Goal: Information Seeking & Learning: Learn about a topic

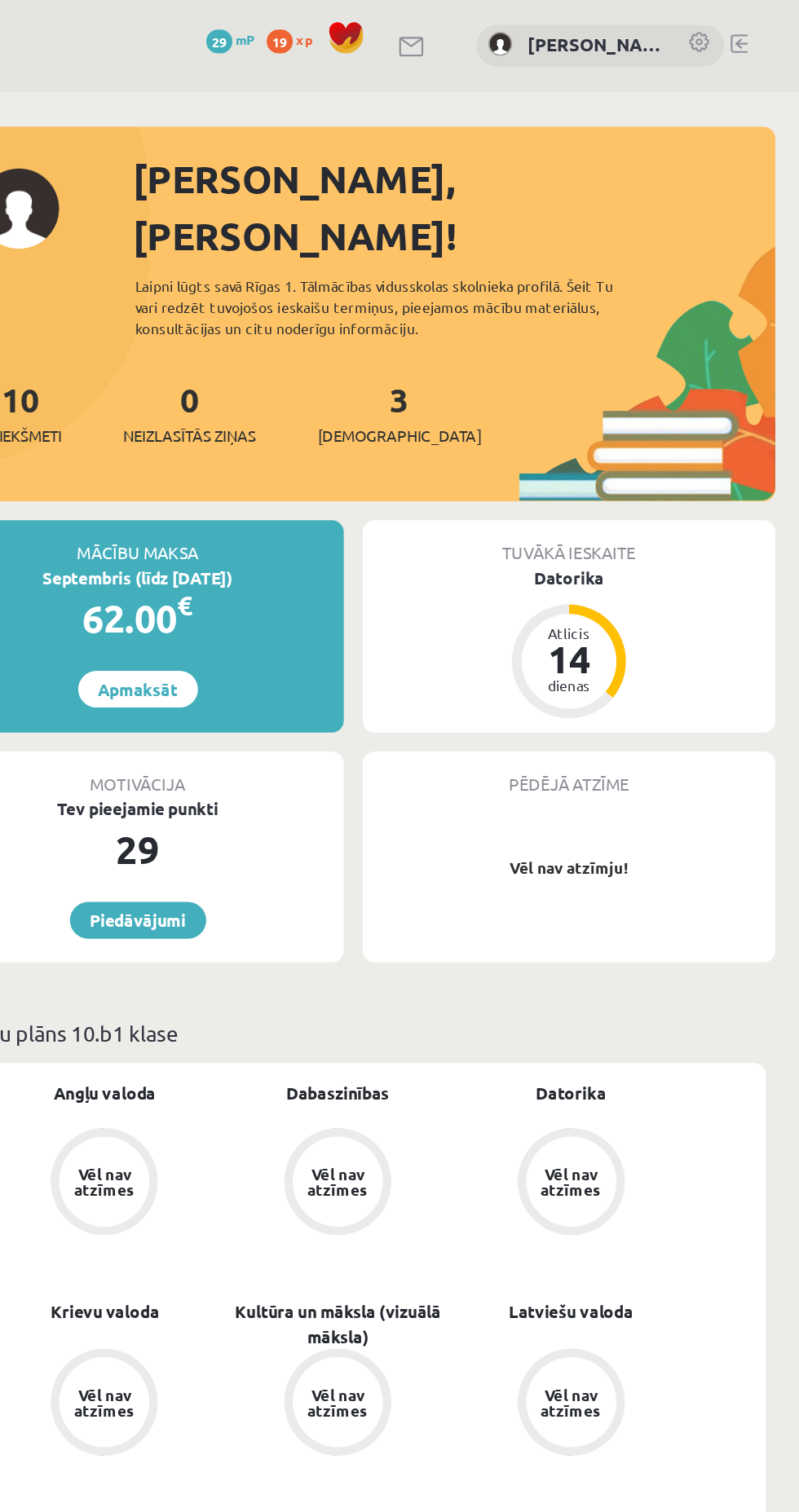
click at [646, 389] on div "Datorika" at bounding box center [641, 397] width 284 height 17
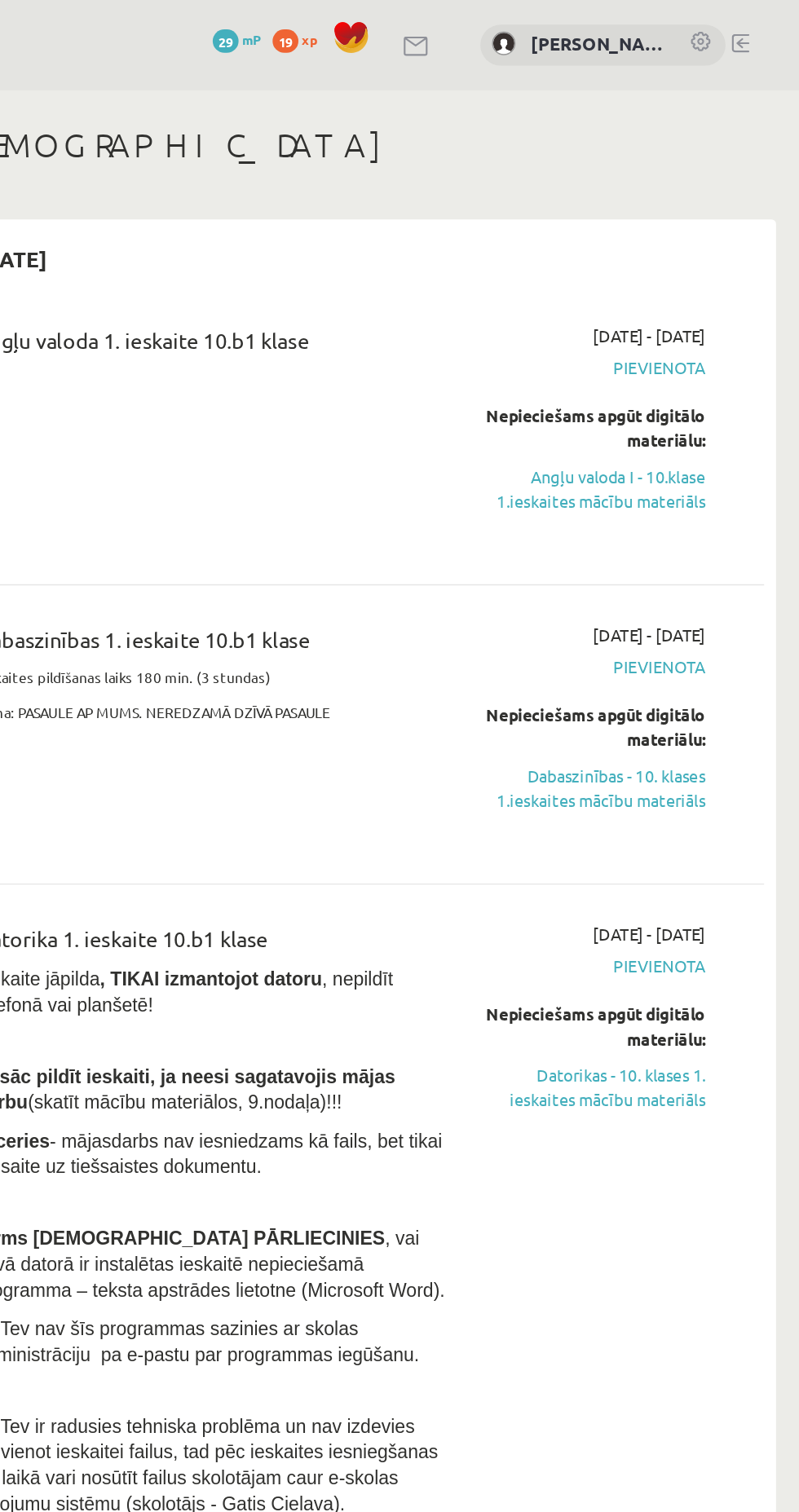
click at [684, 763] on link "Datorikas - 10. klases 1. ieskaites mācību materiāls" at bounding box center [657, 756] width 153 height 35
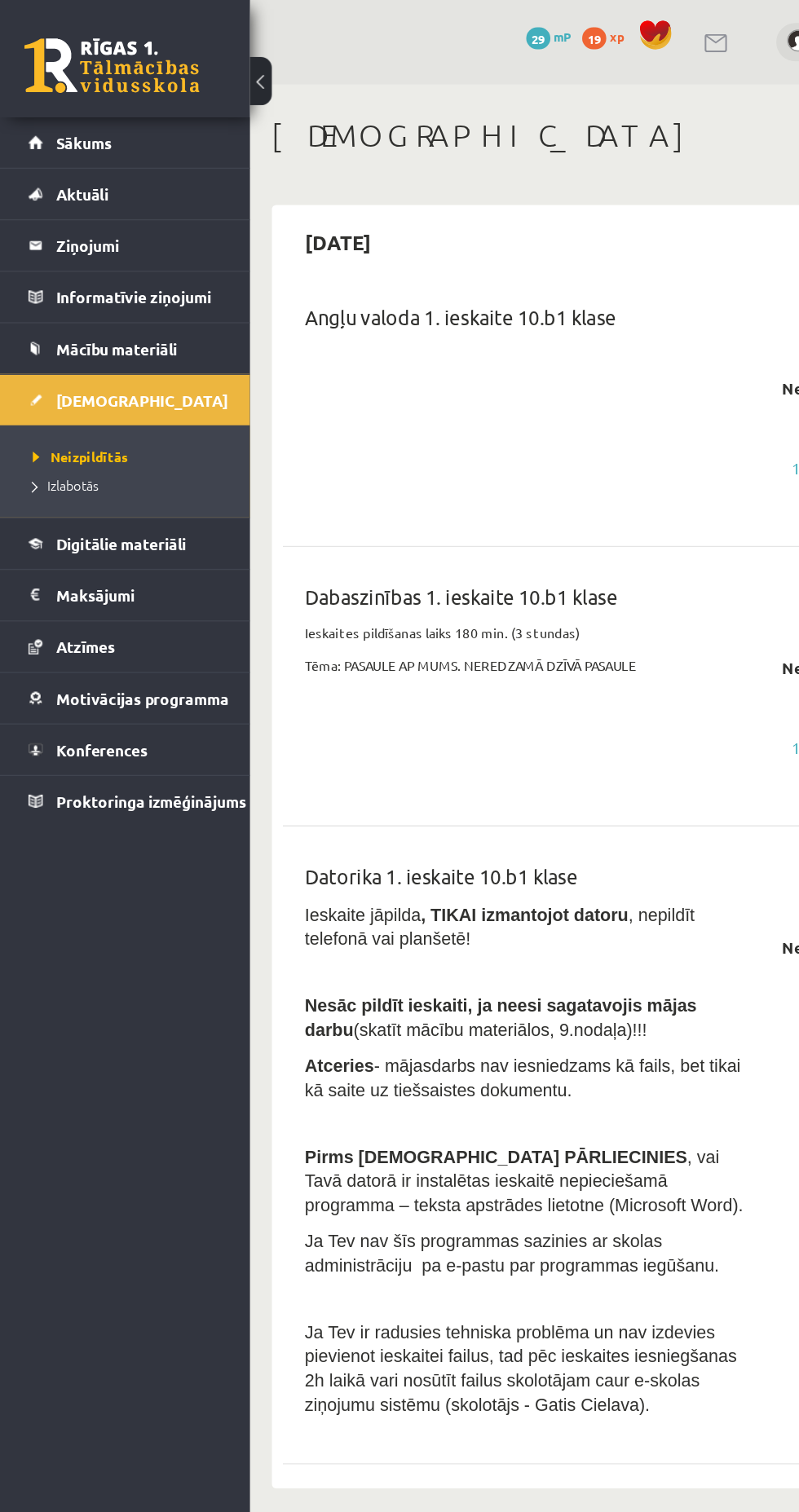
click at [127, 45] on link at bounding box center [83, 49] width 130 height 40
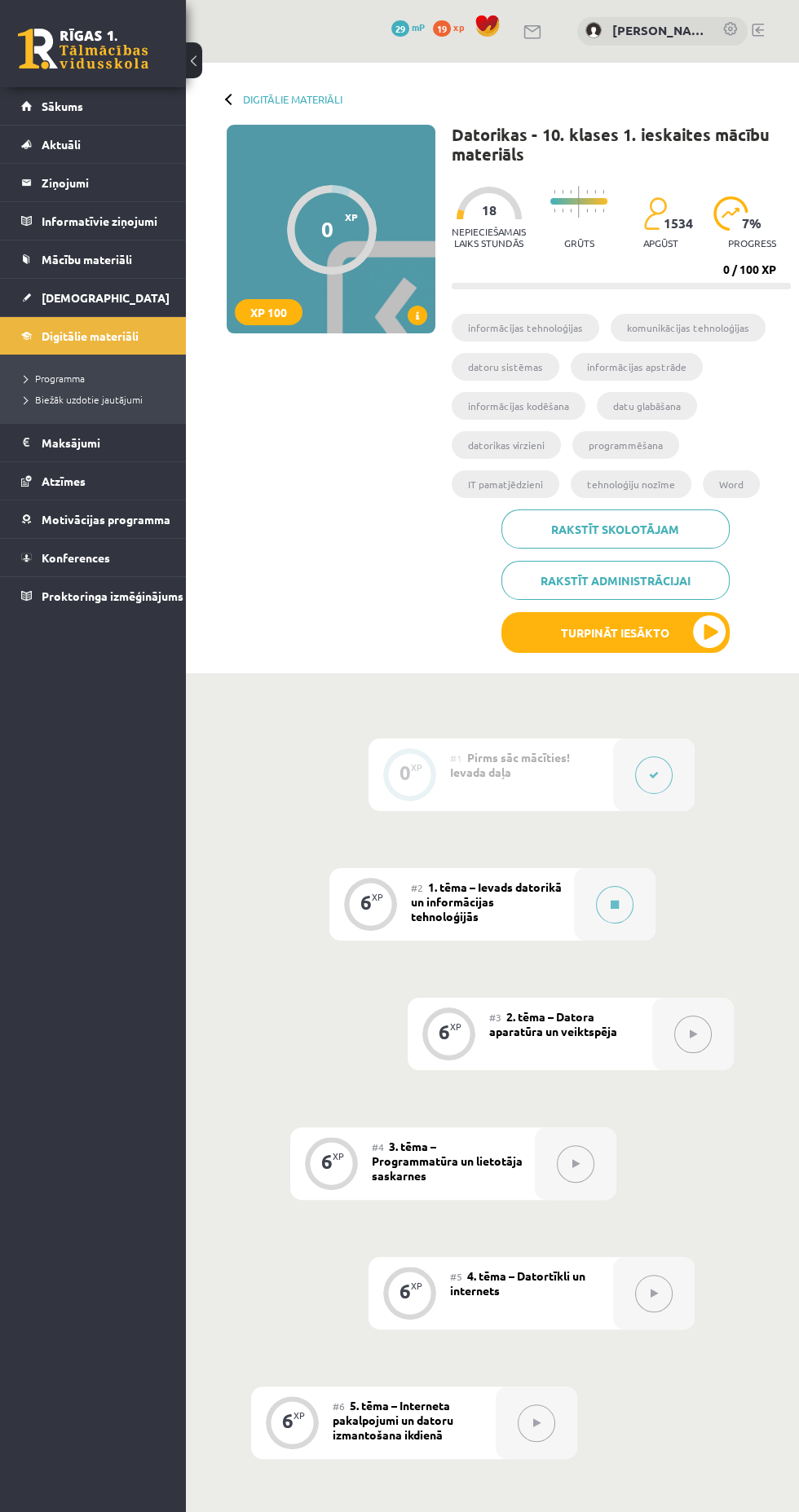
click at [670, 783] on div at bounding box center [653, 775] width 82 height 73
